Goal: Register for event/course

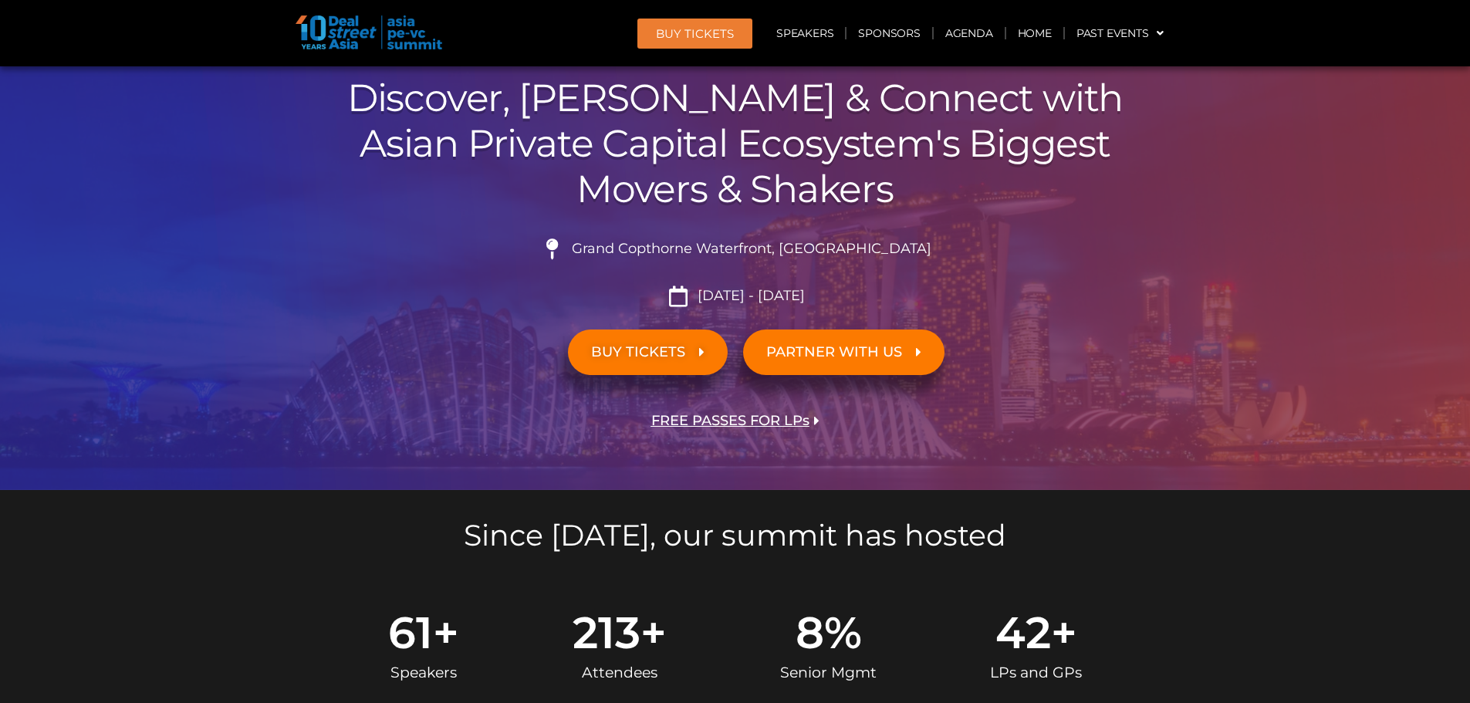
scroll to position [154, 0]
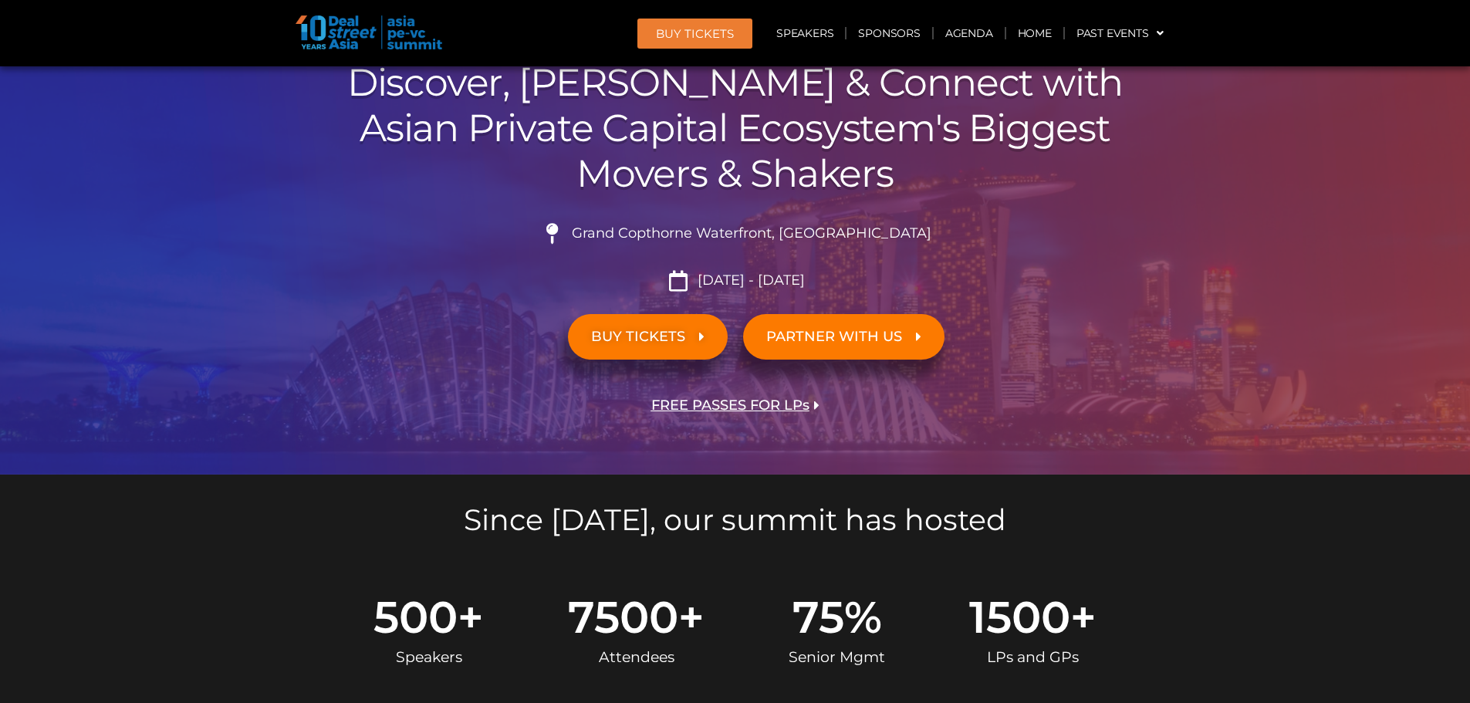
click at [678, 331] on span "BUY TICKETS" at bounding box center [638, 336] width 94 height 15
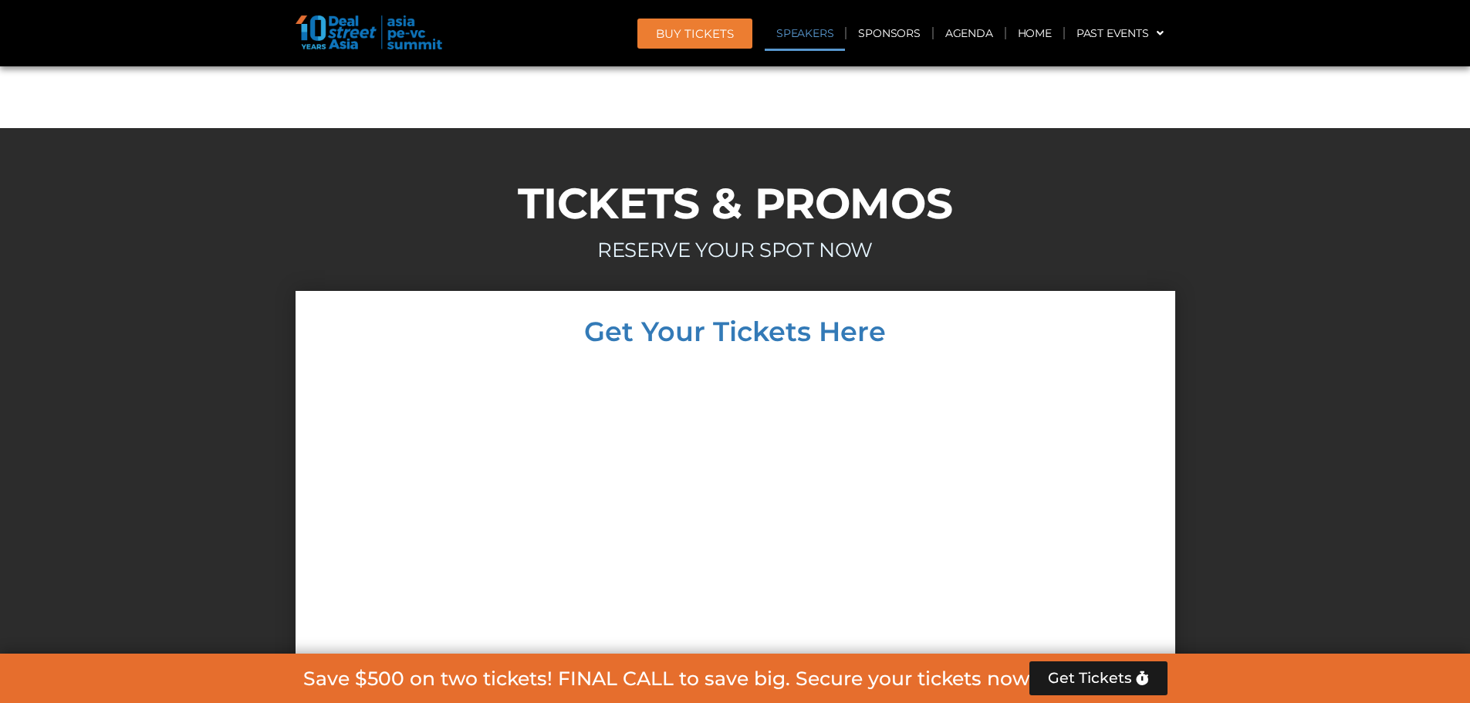
scroll to position [14315, 0]
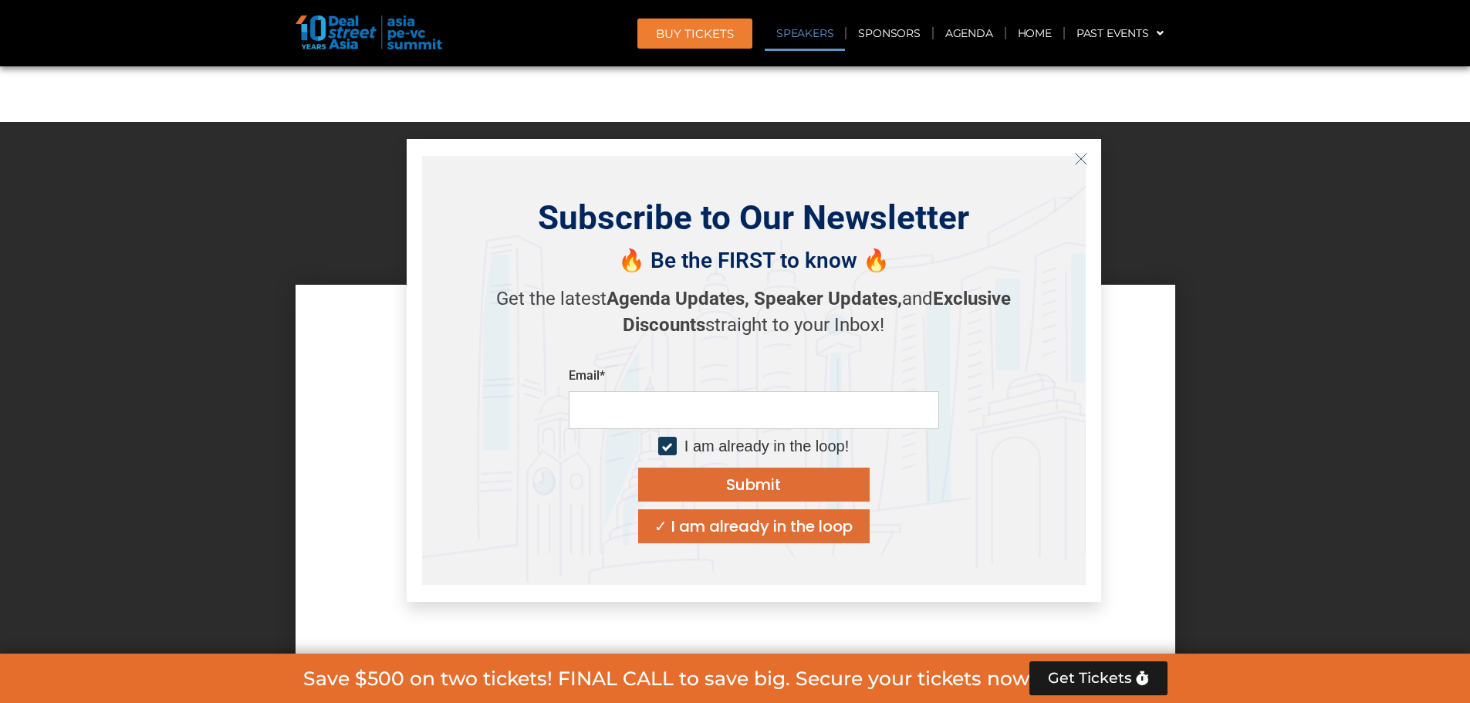
click at [1076, 160] on icon "Close" at bounding box center [1081, 159] width 14 height 14
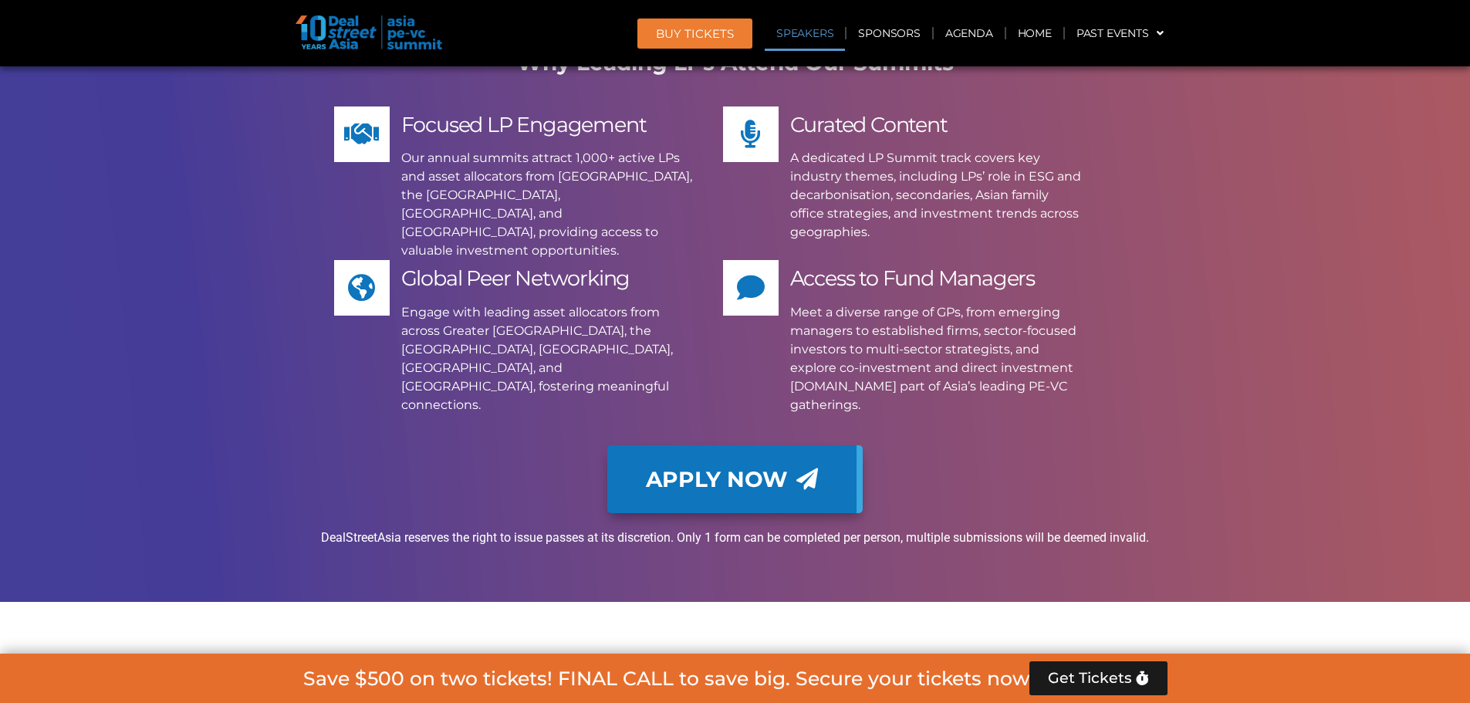
scroll to position [12463, 0]
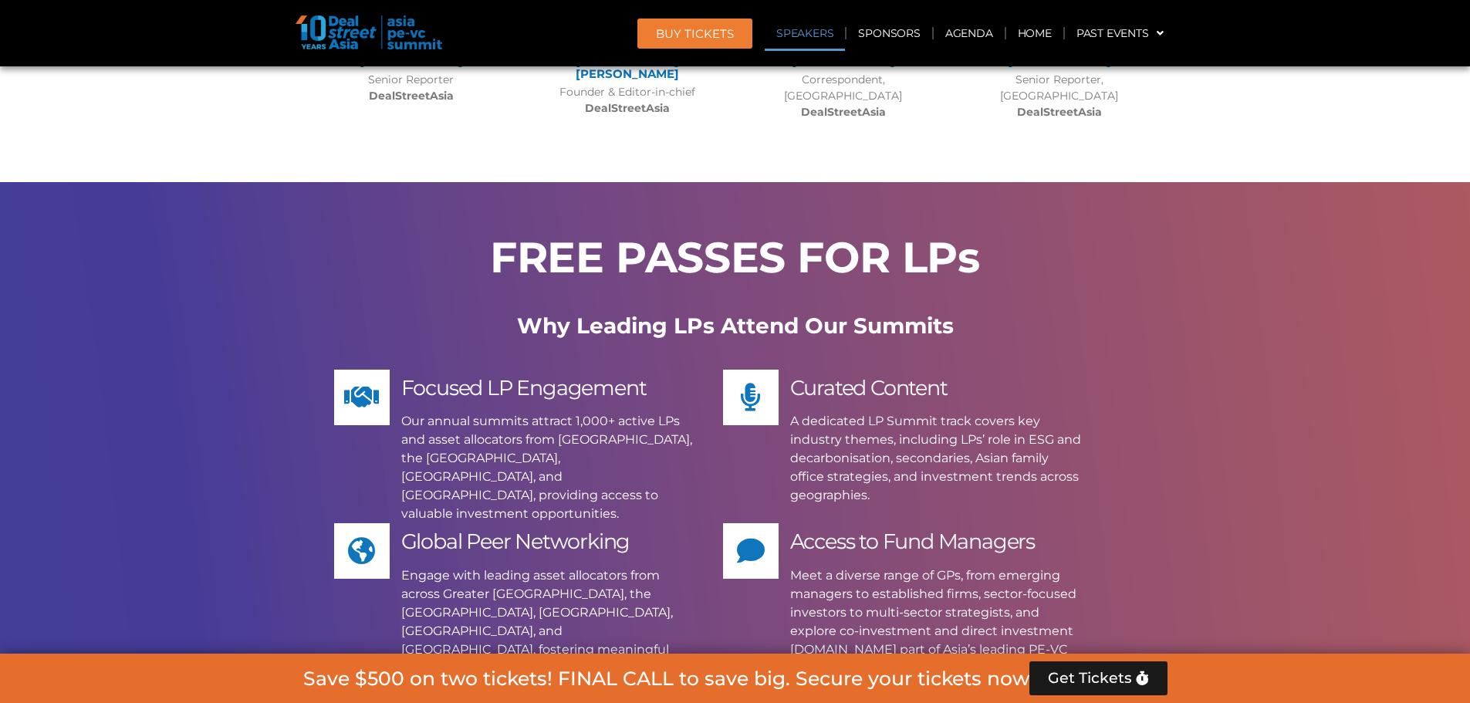
click at [680, 29] on span "BUY Tickets" at bounding box center [695, 34] width 78 height 12
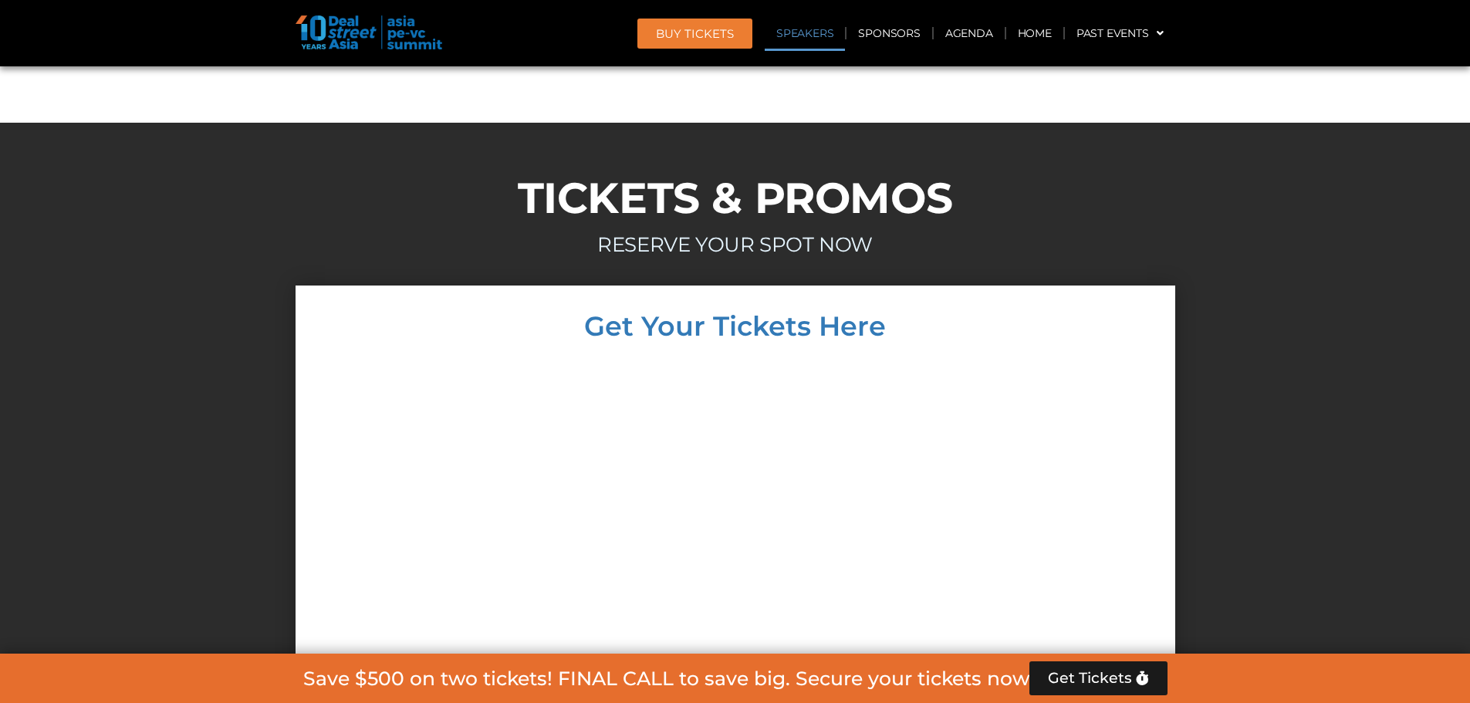
scroll to position [14315, 0]
click at [1306, 285] on div at bounding box center [735, 649] width 1470 height 729
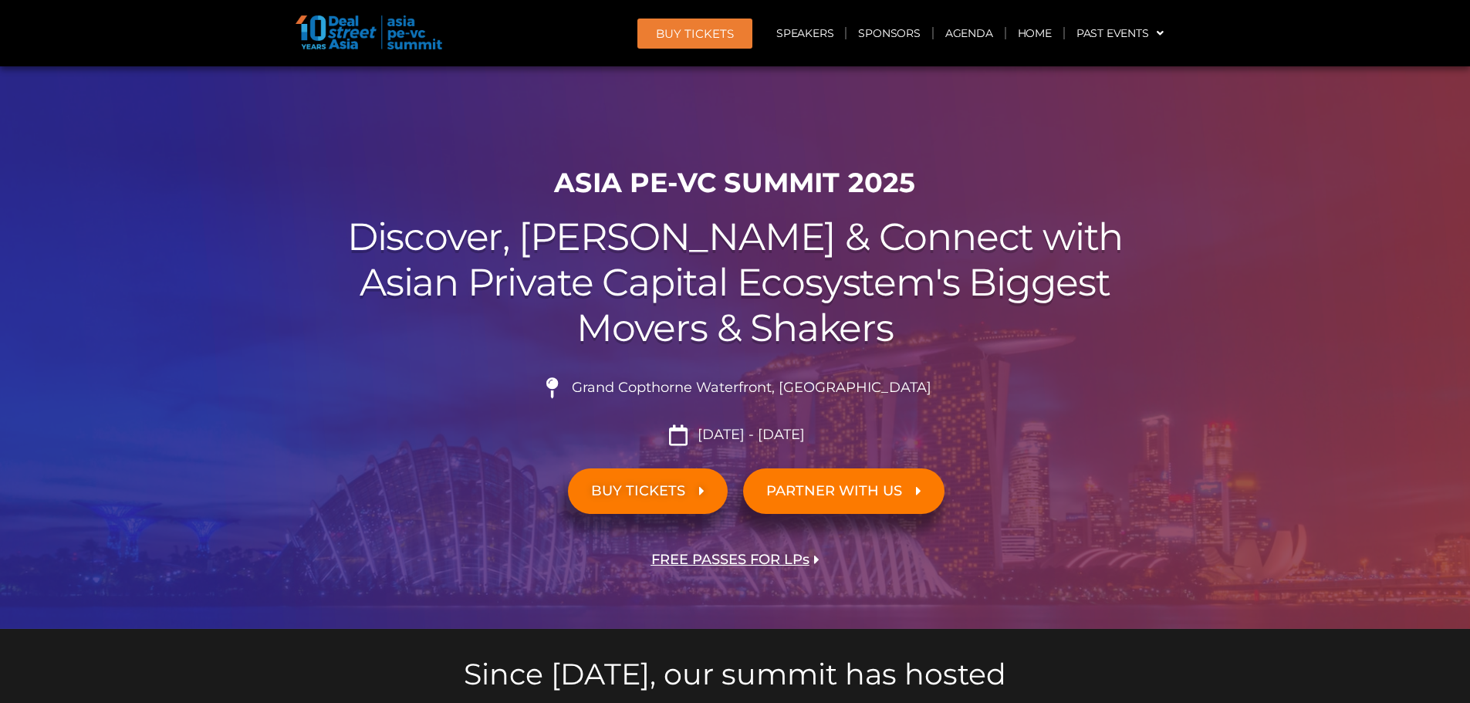
click at [762, 559] on span "FREE PASSES FOR LPs" at bounding box center [730, 559] width 158 height 15
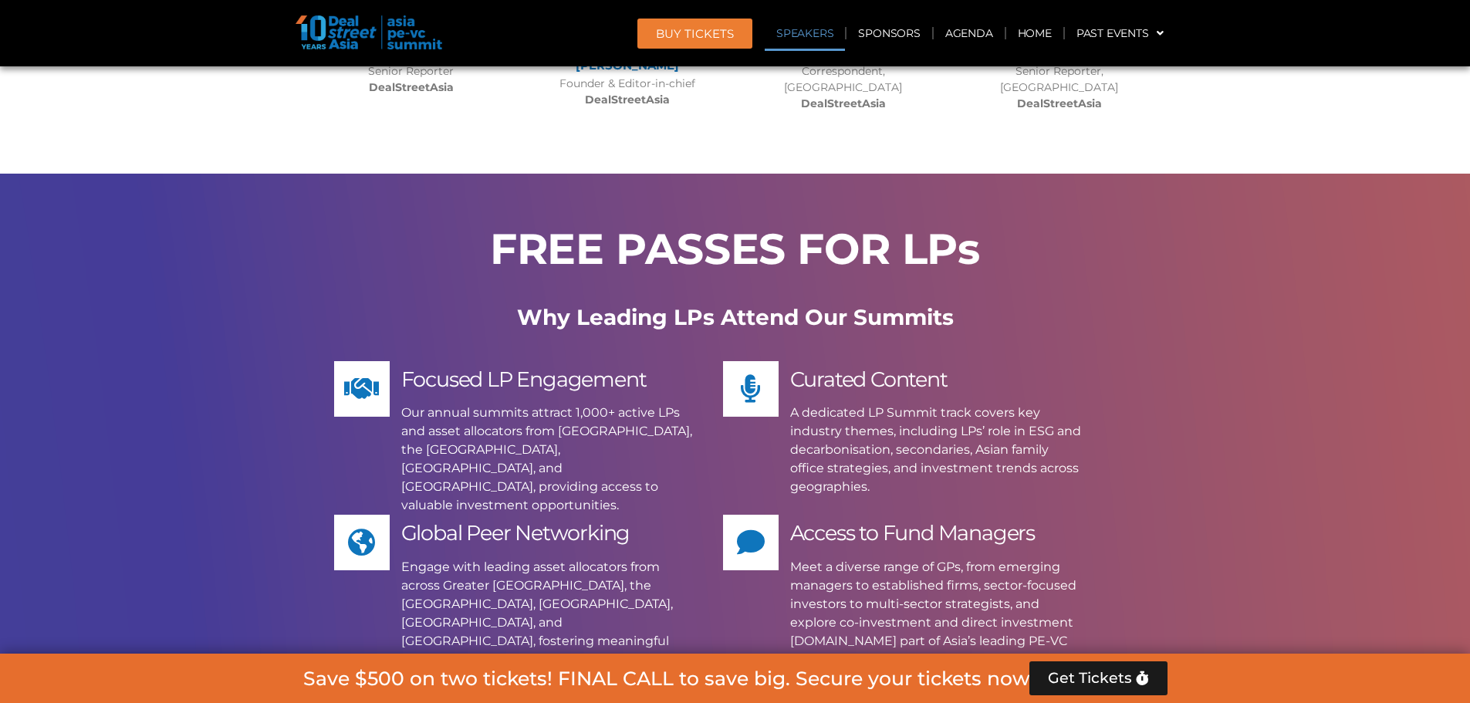
scroll to position [12498, 0]
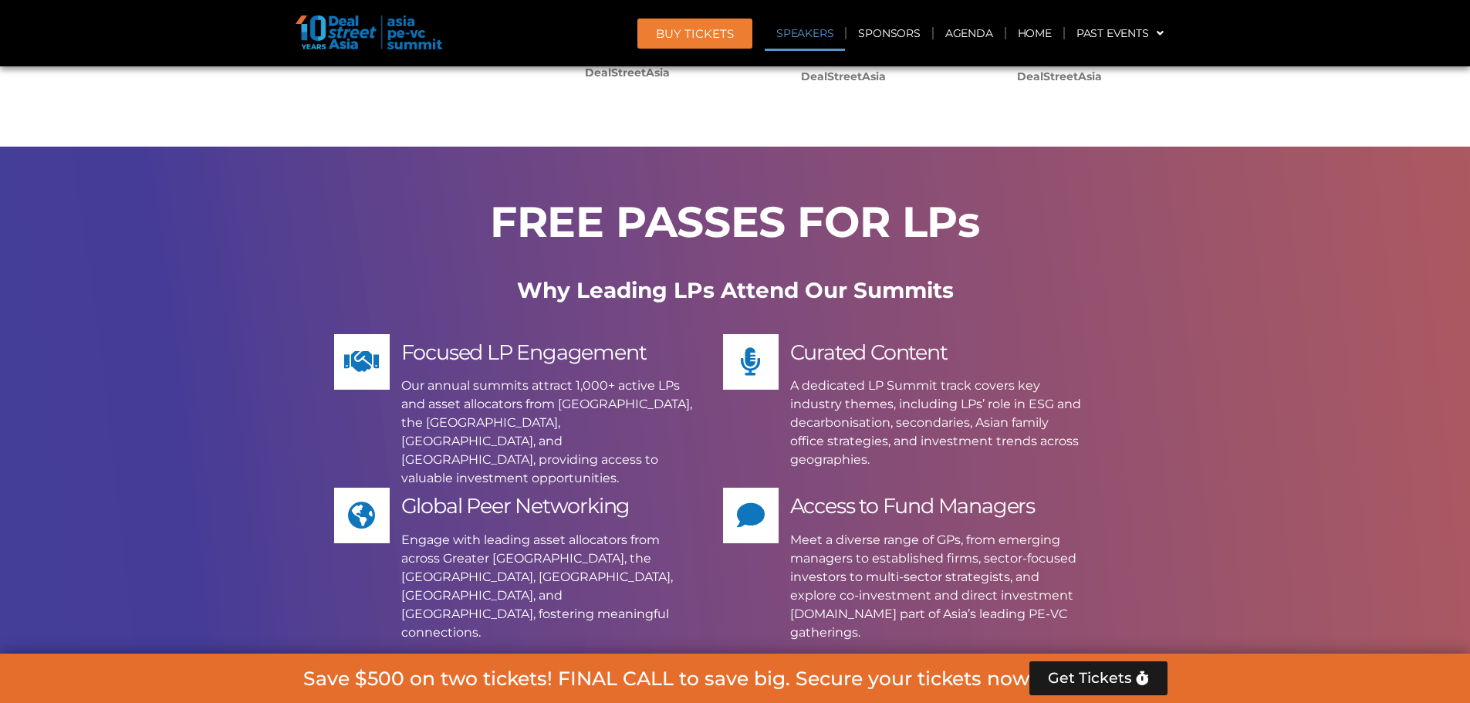
click at [825, 673] on link "Apply Now" at bounding box center [734, 707] width 255 height 68
